Goal: Transaction & Acquisition: Purchase product/service

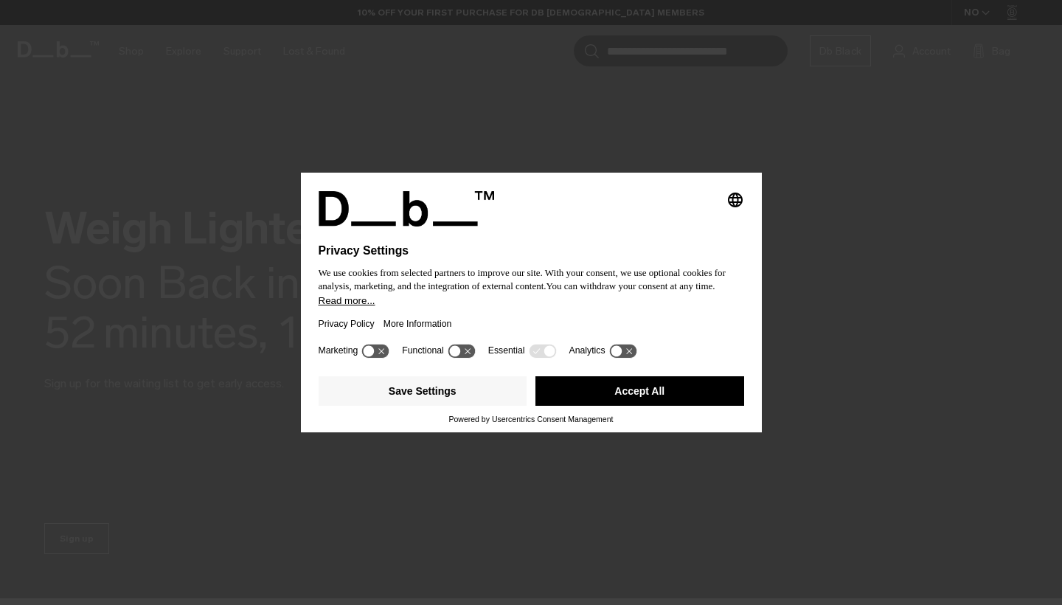
click at [615, 398] on button "Accept All" at bounding box center [640, 391] width 209 height 30
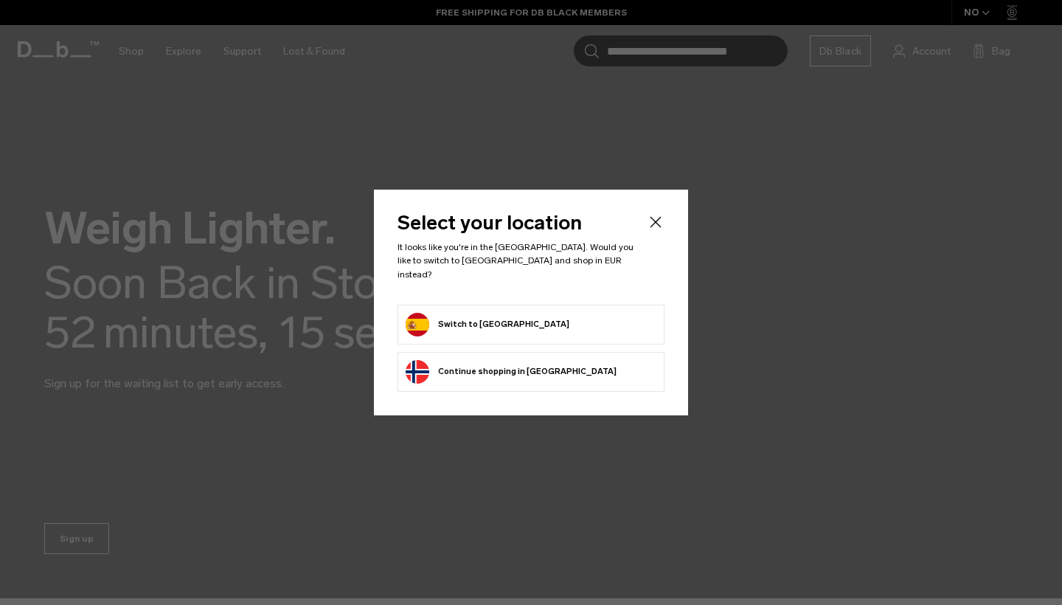
click at [545, 326] on form "Switch to Spain" at bounding box center [531, 325] width 251 height 24
click at [435, 320] on button "Switch to Spain" at bounding box center [488, 325] width 164 height 24
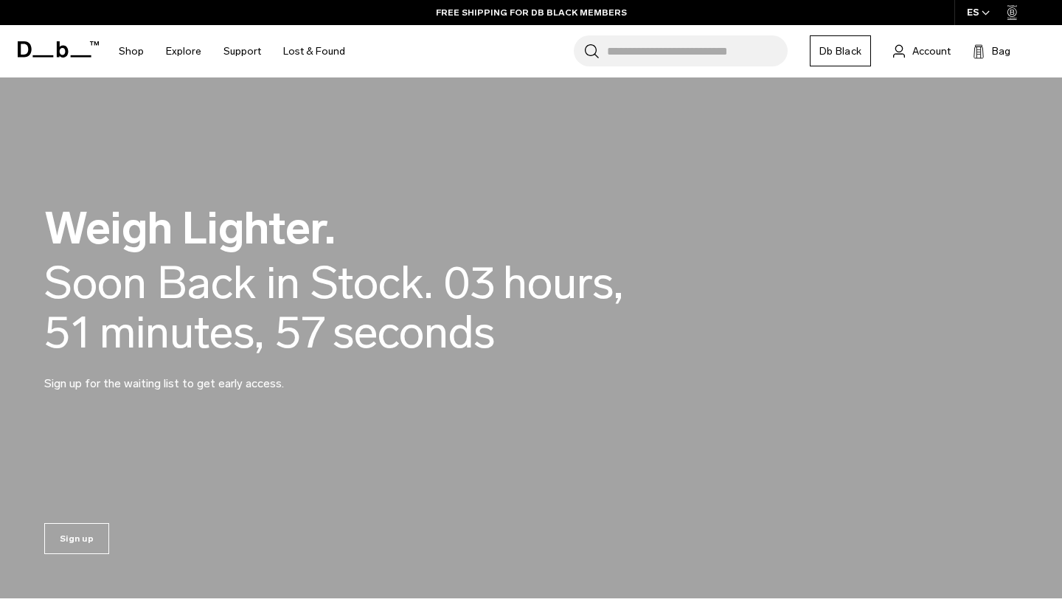
click at [530, 300] on span "hours," at bounding box center [563, 282] width 120 height 49
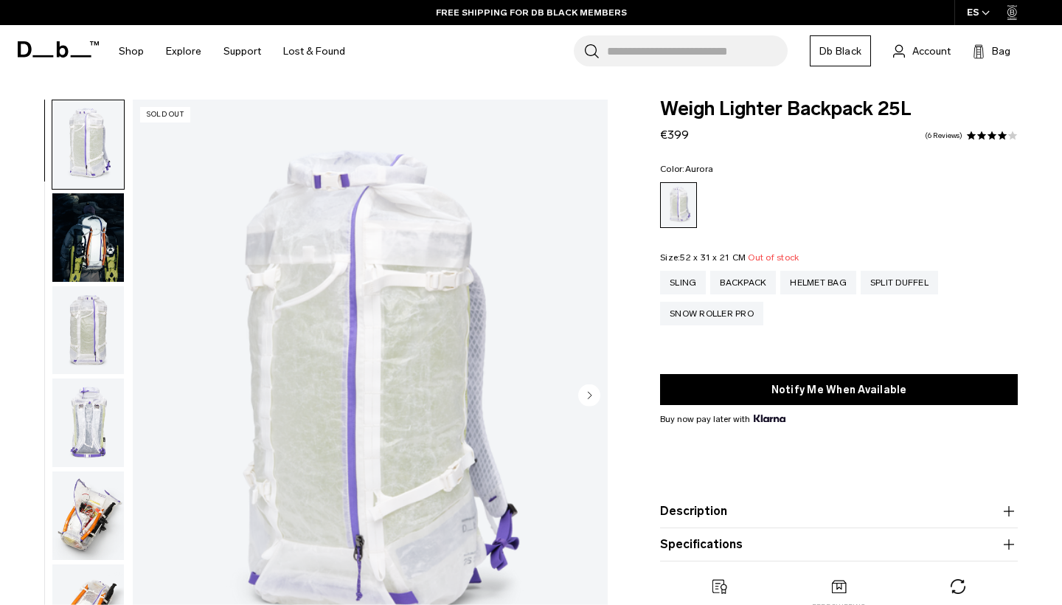
click at [105, 225] on img "button" at bounding box center [88, 237] width 72 height 89
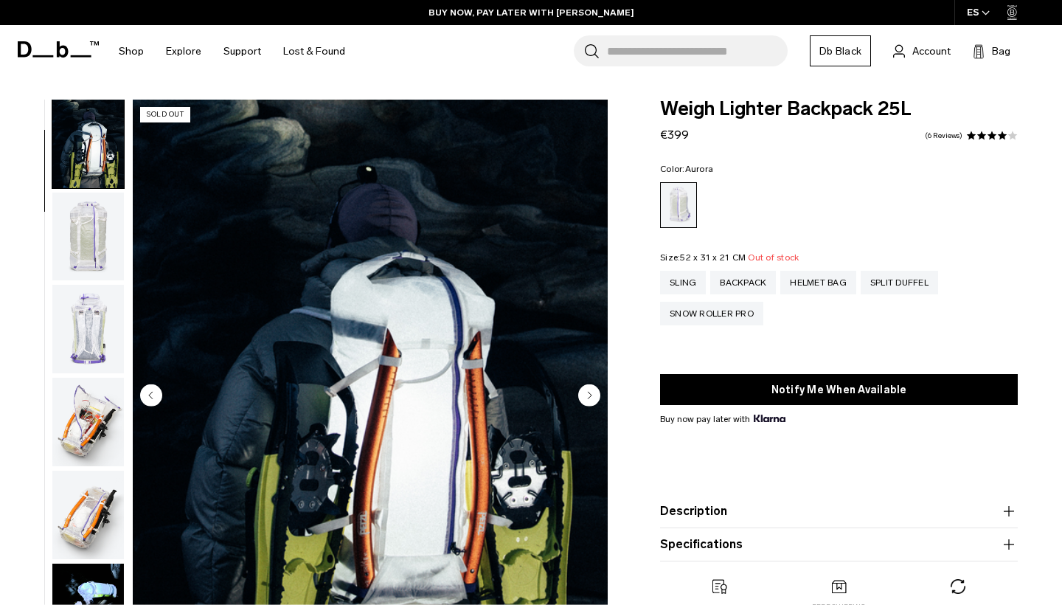
scroll to position [124, 0]
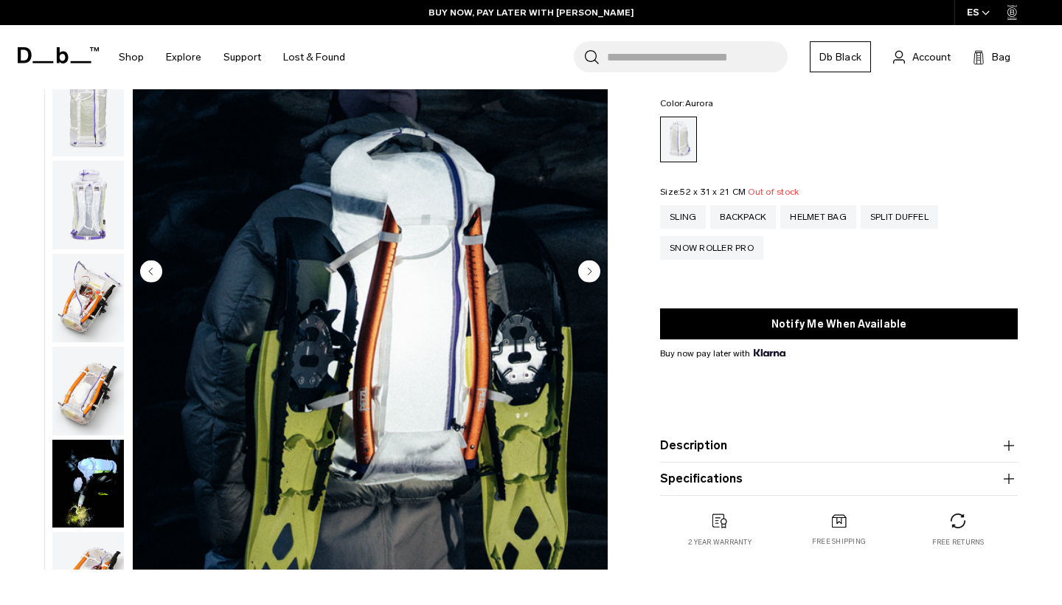
click at [66, 307] on img "button" at bounding box center [88, 298] width 72 height 89
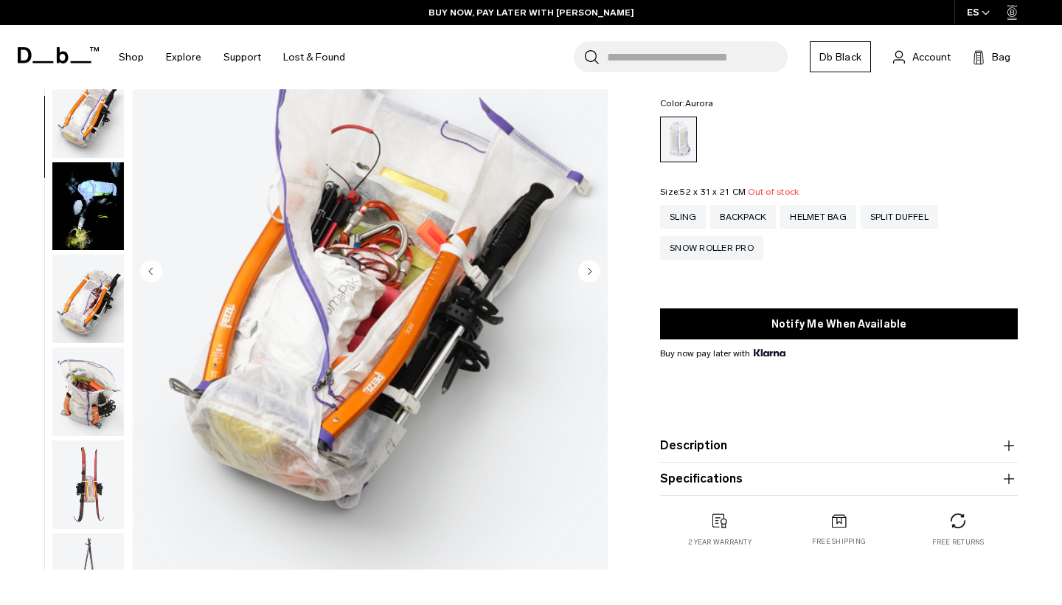
scroll to position [374, 0]
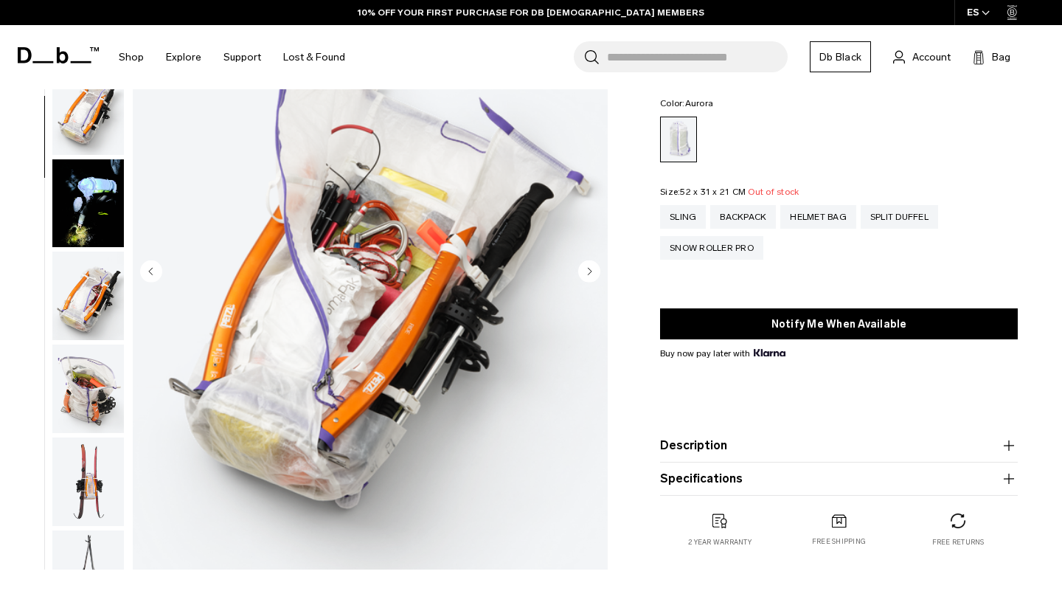
click at [69, 349] on button "button" at bounding box center [88, 389] width 73 height 90
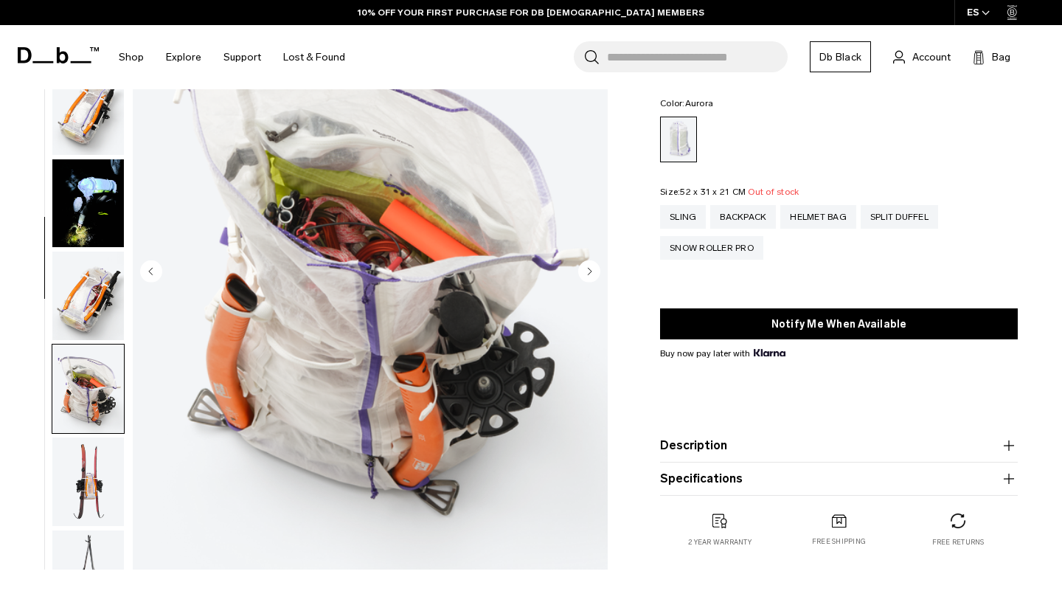
scroll to position [748, 0]
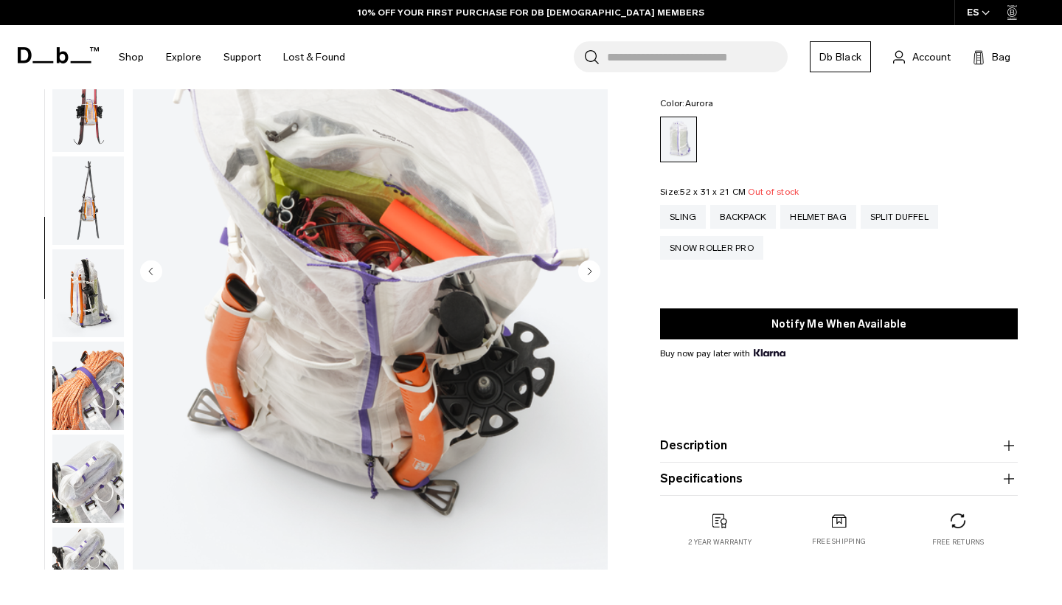
click at [81, 412] on img "button" at bounding box center [88, 386] width 72 height 89
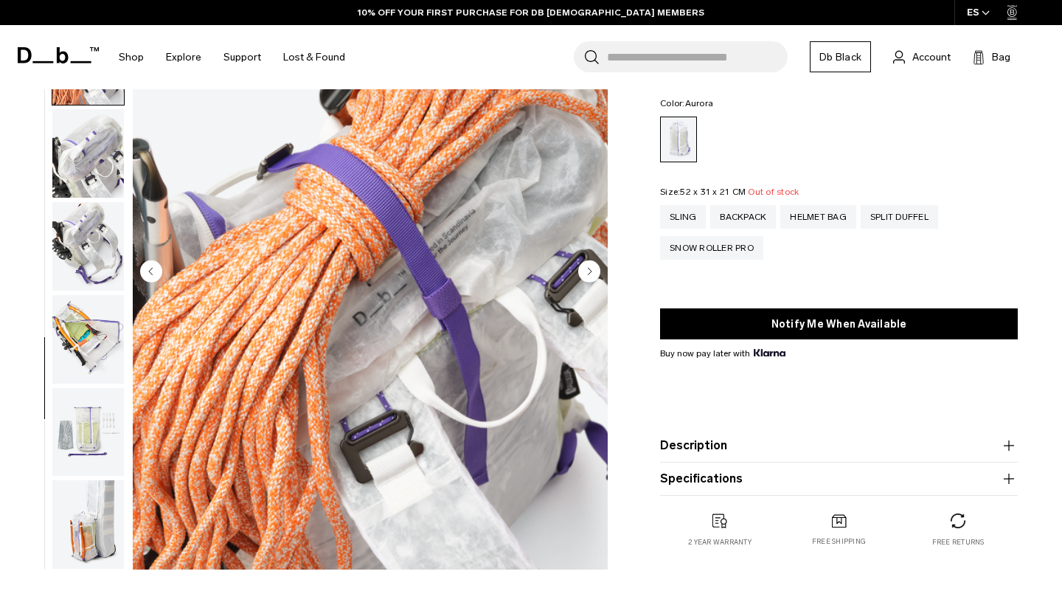
scroll to position [1086, 0]
click at [89, 458] on img "button" at bounding box center [88, 432] width 72 height 89
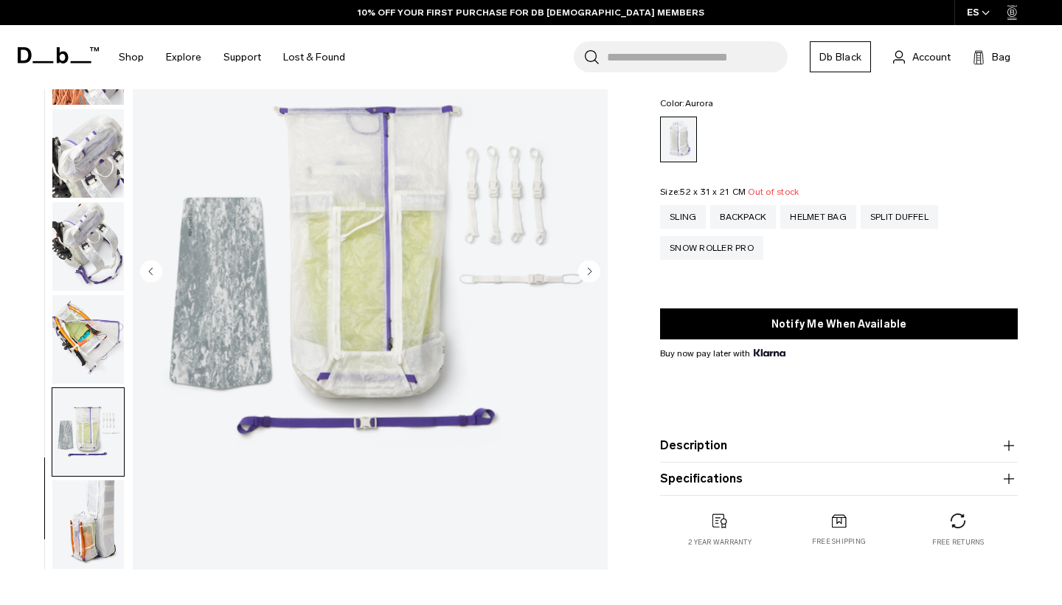
click at [93, 504] on img "button" at bounding box center [88, 524] width 72 height 89
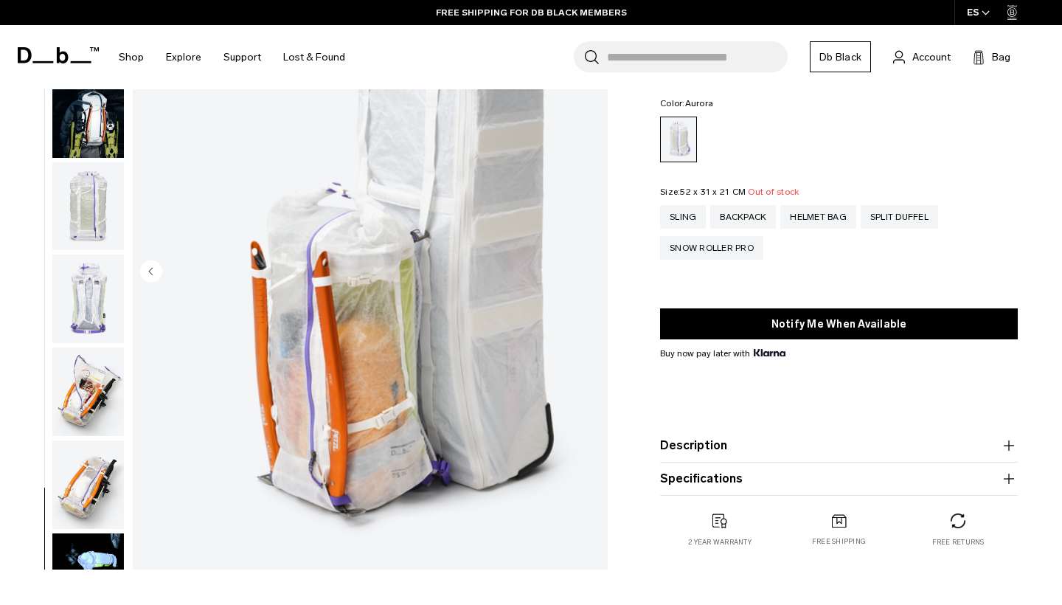
scroll to position [0, 0]
click at [80, 131] on img "button" at bounding box center [88, 113] width 72 height 89
